Goal: Task Accomplishment & Management: Complete application form

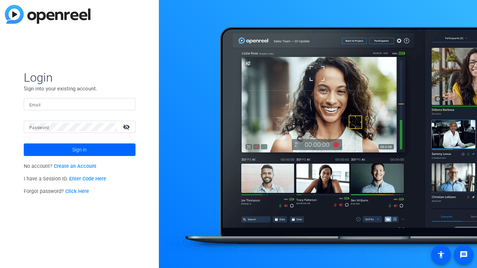
click at [86, 167] on link "Create an Account" at bounding box center [75, 166] width 43 height 6
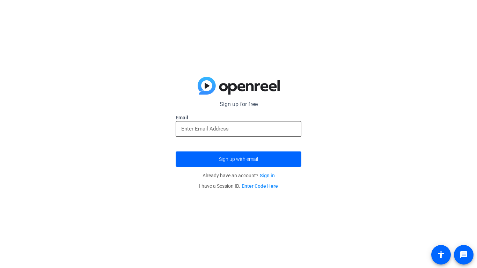
click at [204, 130] on input "email" at bounding box center [238, 129] width 115 height 8
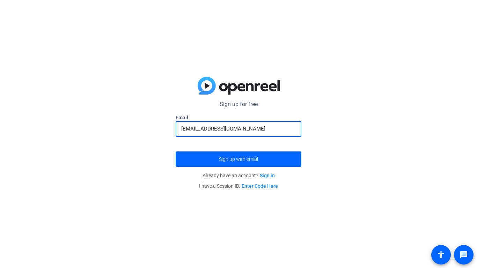
type input "[EMAIL_ADDRESS][DOMAIN_NAME]"
click at [176, 152] on button "Sign up with email" at bounding box center [239, 159] width 126 height 15
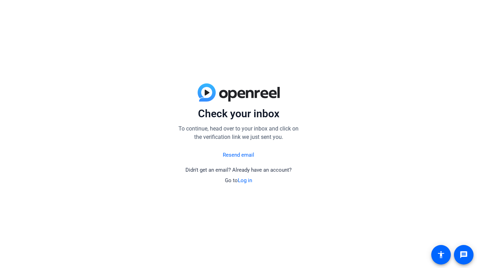
click at [244, 179] on link "Log in" at bounding box center [245, 180] width 14 height 6
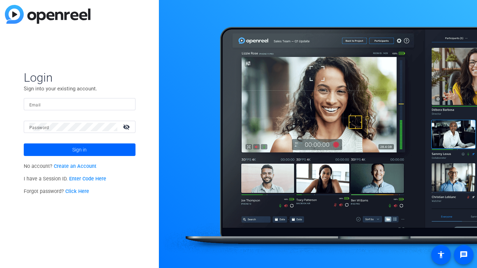
click at [71, 166] on link "Create an Account" at bounding box center [75, 166] width 43 height 6
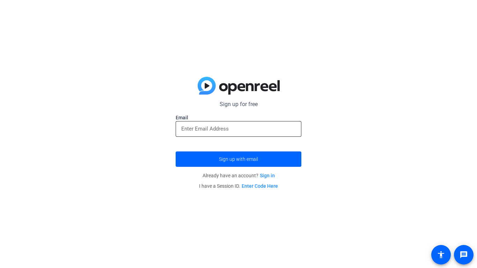
click at [204, 127] on input "email" at bounding box center [238, 129] width 115 height 8
paste input "[EMAIL_ADDRESS][DOMAIN_NAME]"
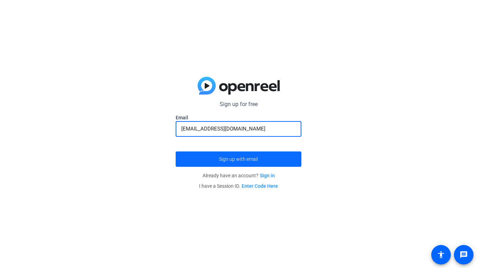
type input "[EMAIL_ADDRESS][DOMAIN_NAME]"
click at [228, 154] on span "submit" at bounding box center [239, 159] width 126 height 17
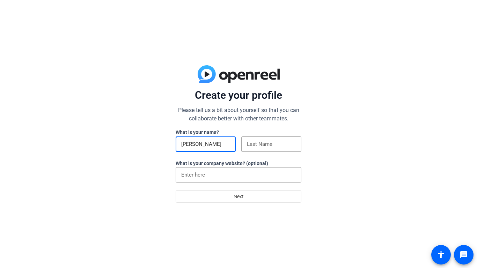
type input "kyle"
type input "Kyle"
click at [256, 146] on input at bounding box center [271, 144] width 49 height 8
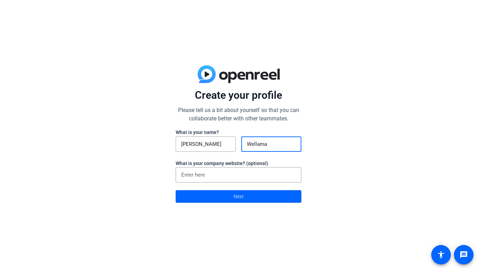
type input "Wellaman"
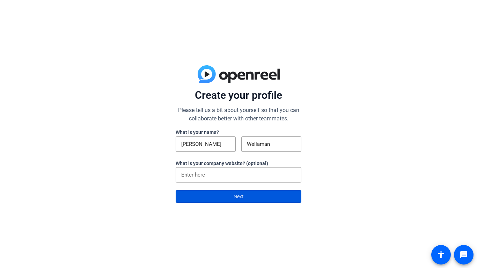
click at [280, 191] on span at bounding box center [238, 196] width 125 height 17
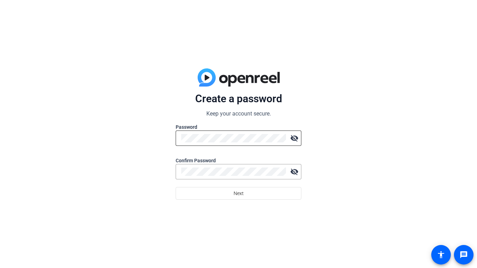
click at [265, 145] on div at bounding box center [233, 138] width 105 height 15
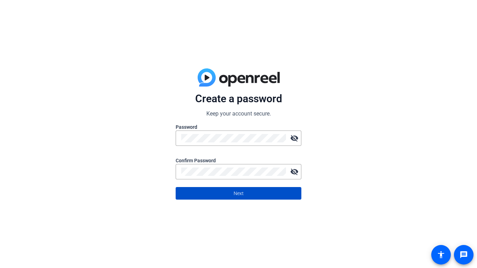
click at [267, 193] on span at bounding box center [238, 193] width 125 height 17
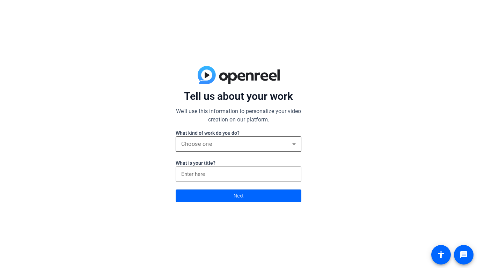
click at [288, 150] on div "Choose one" at bounding box center [238, 144] width 115 height 15
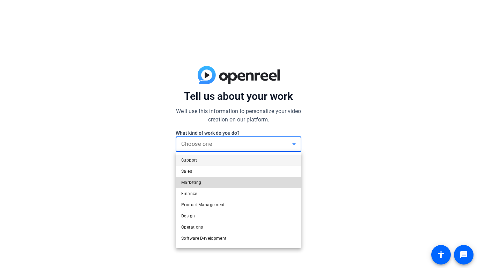
click at [263, 184] on mat-option "Marketing" at bounding box center [239, 182] width 126 height 11
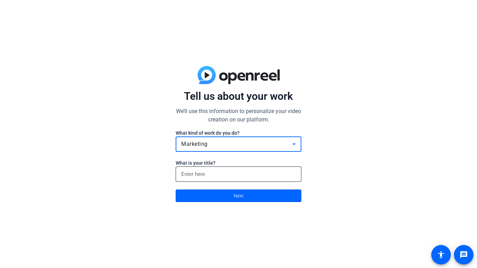
click at [259, 174] on input at bounding box center [238, 174] width 115 height 8
